Goal: Check status: Check status

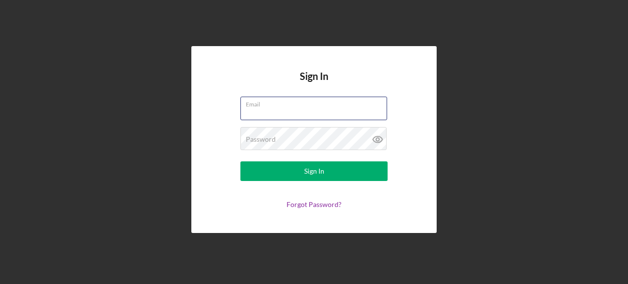
type input "[PERSON_NAME][EMAIL_ADDRESS][PERSON_NAME][DOMAIN_NAME]"
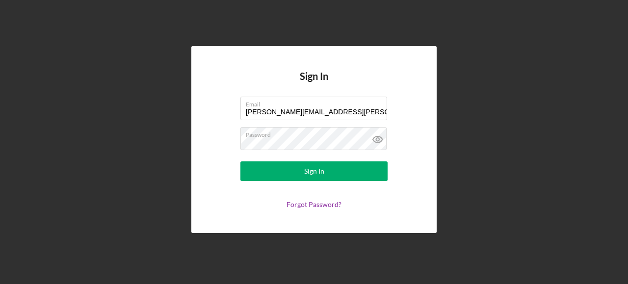
click at [307, 181] on form "Email [PERSON_NAME][EMAIL_ADDRESS][PERSON_NAME][DOMAIN_NAME] Password Sign In F…" at bounding box center [314, 153] width 196 height 112
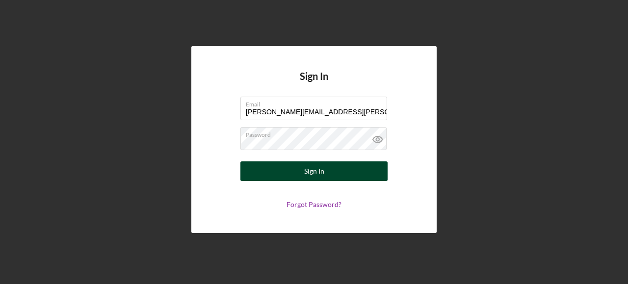
click at [321, 177] on div "Sign In" at bounding box center [314, 171] width 20 height 20
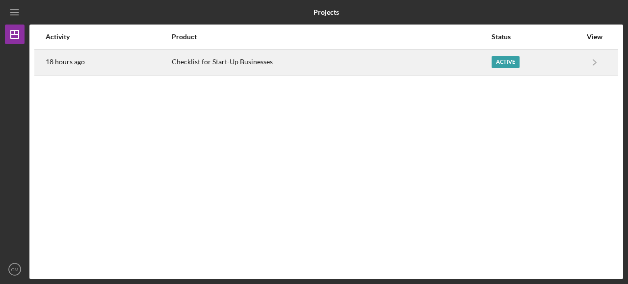
click at [517, 61] on div "Active" at bounding box center [505, 62] width 28 height 12
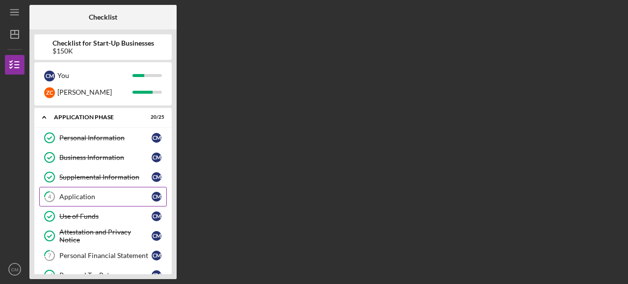
click at [98, 200] on link "4 Application C M" at bounding box center [103, 197] width 128 height 20
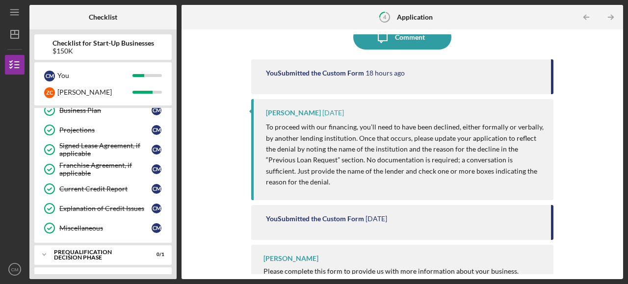
scroll to position [386, 0]
